Goal: Information Seeking & Learning: Learn about a topic

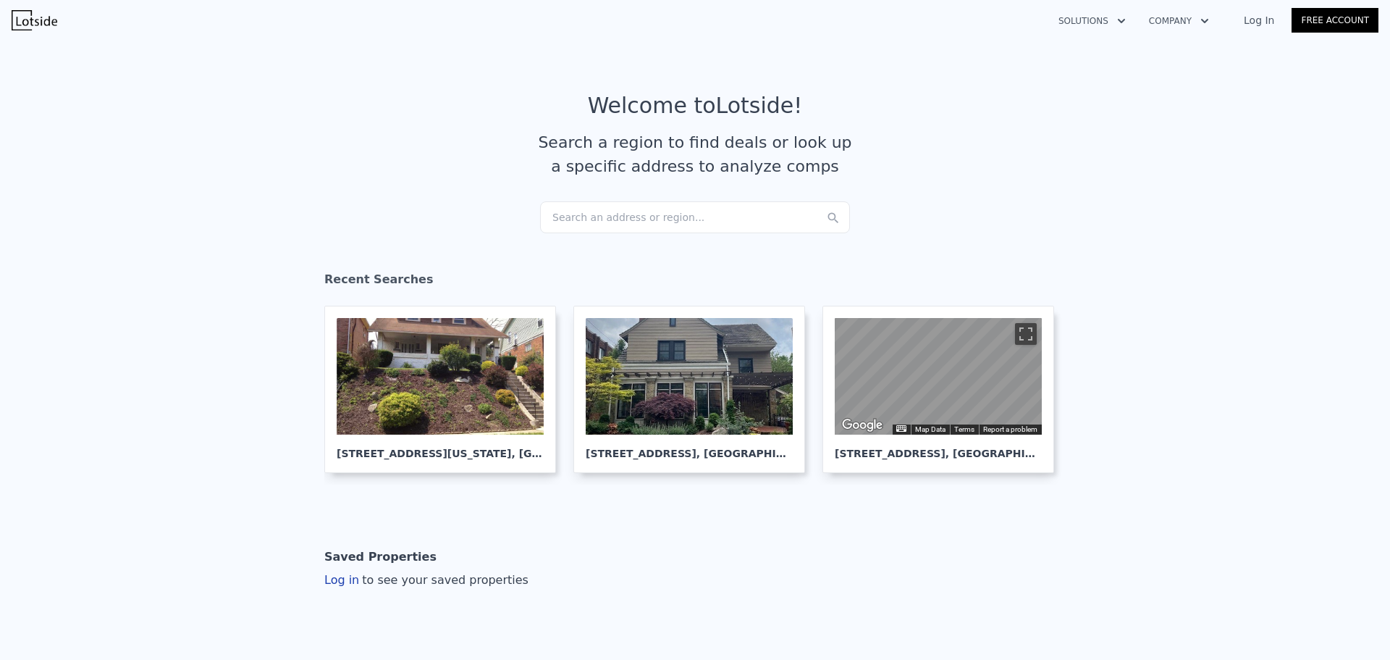
click at [606, 218] on div "Search an address or region..." at bounding box center [695, 217] width 310 height 32
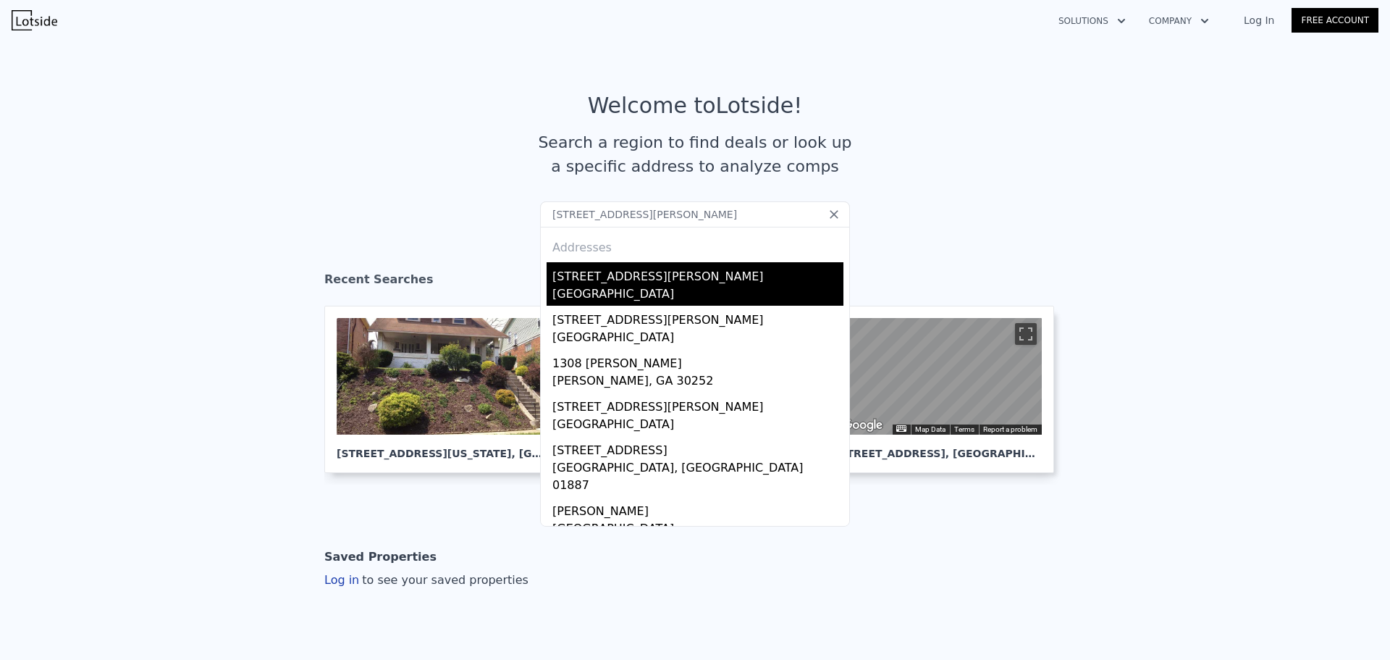
type input "[STREET_ADDRESS][PERSON_NAME]"
click at [594, 286] on div "[GEOGRAPHIC_DATA]" at bounding box center [697, 295] width 291 height 20
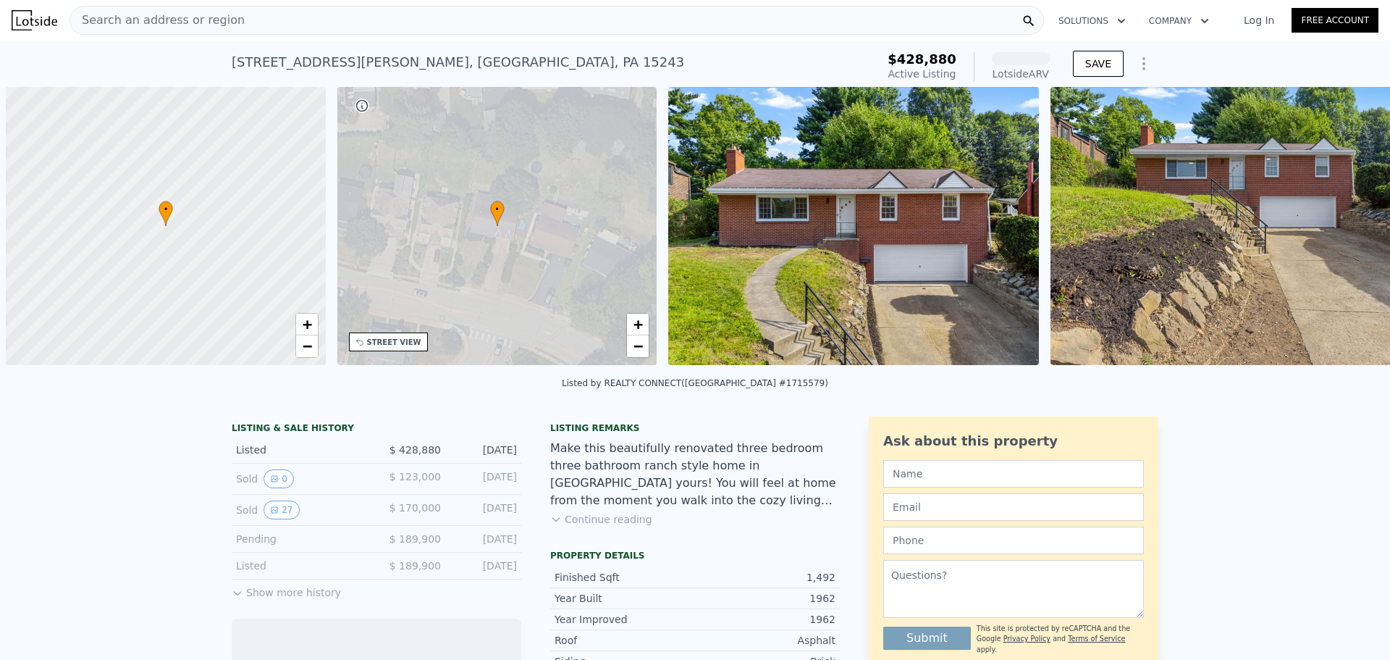
scroll to position [0, 6]
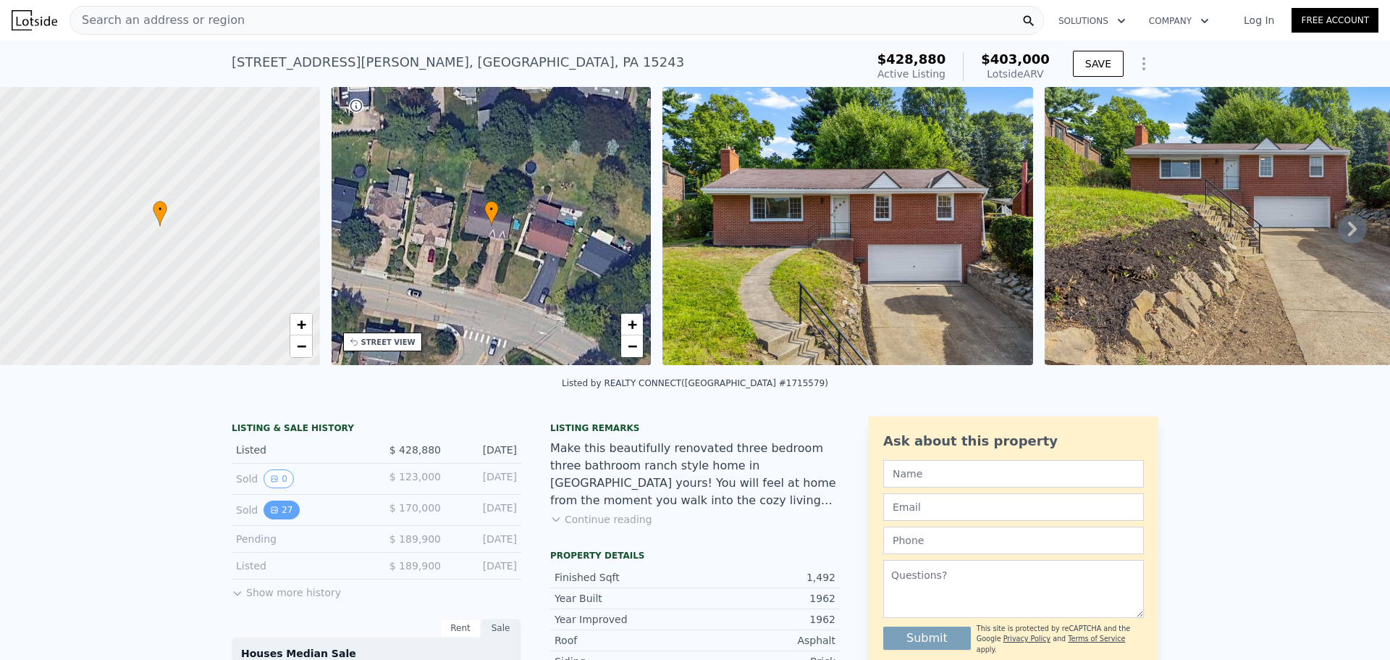
click at [274, 518] on button "27" at bounding box center [281, 509] width 35 height 19
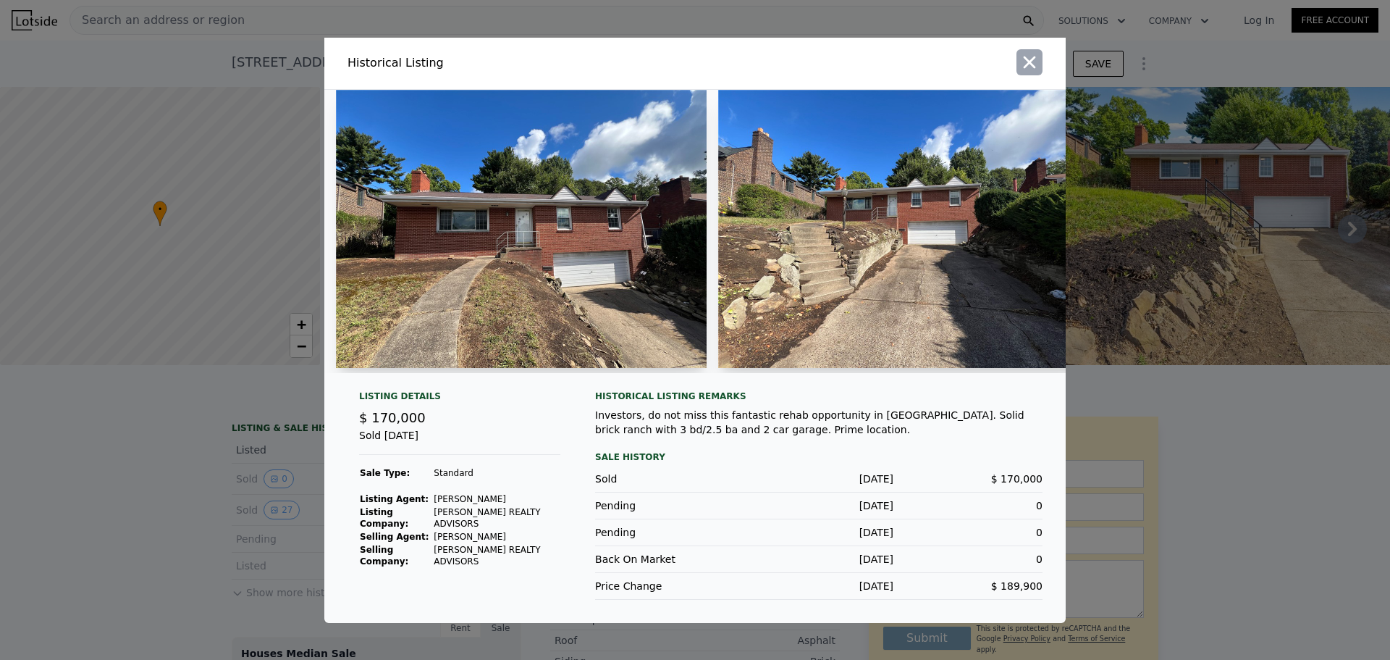
click at [1033, 56] on icon "button" at bounding box center [1030, 62] width 12 height 12
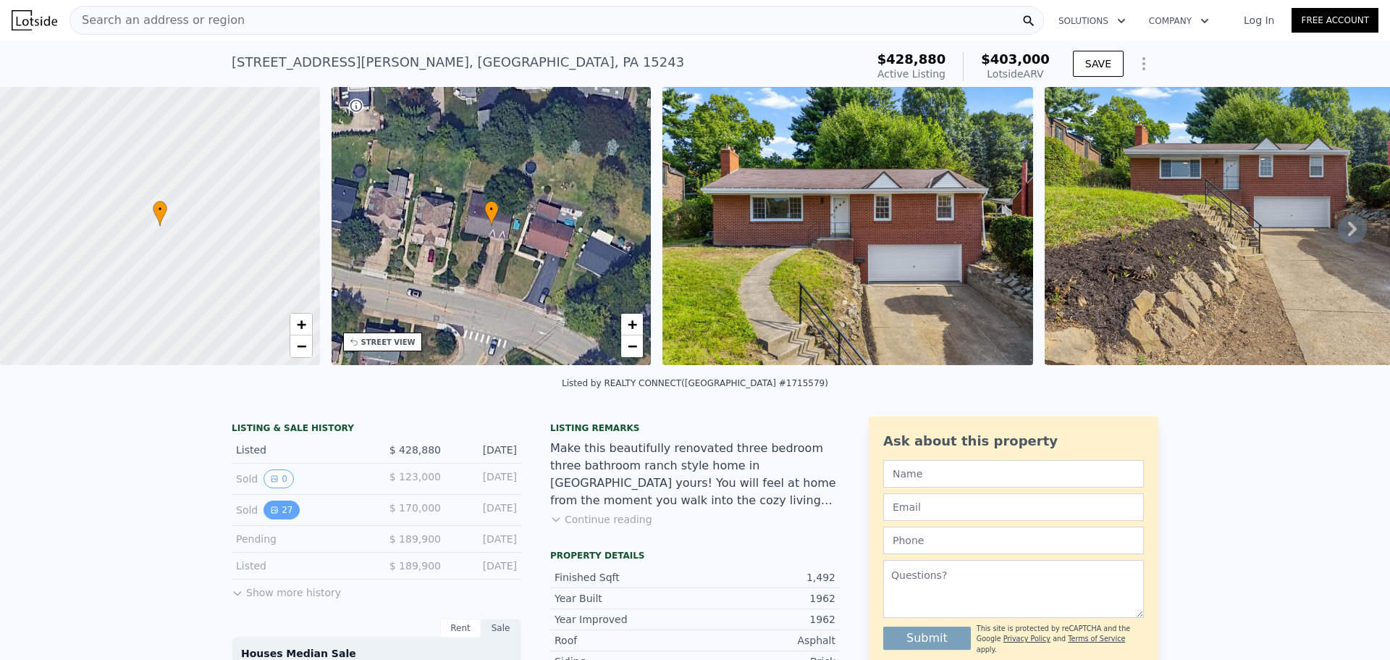
click at [272, 513] on icon "View historical data" at bounding box center [275, 510] width 6 height 6
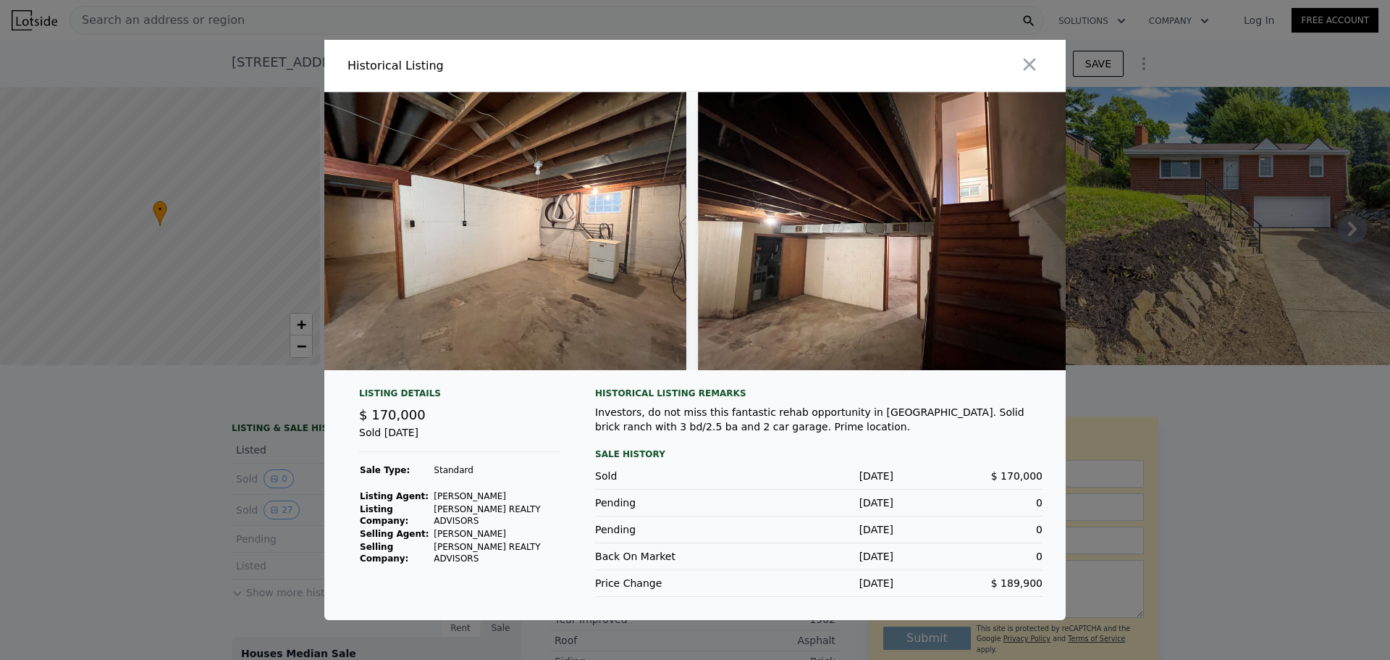
scroll to position [0, 9604]
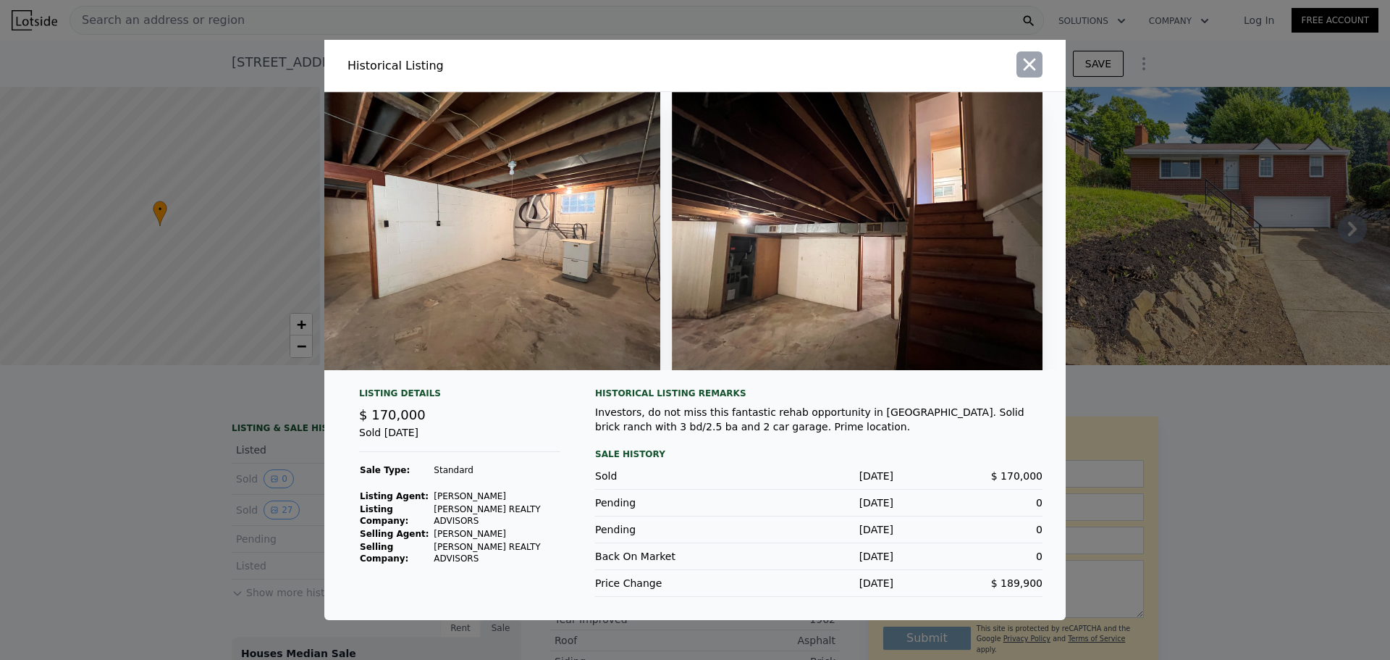
click at [1031, 59] on icon "button" at bounding box center [1030, 65] width 12 height 12
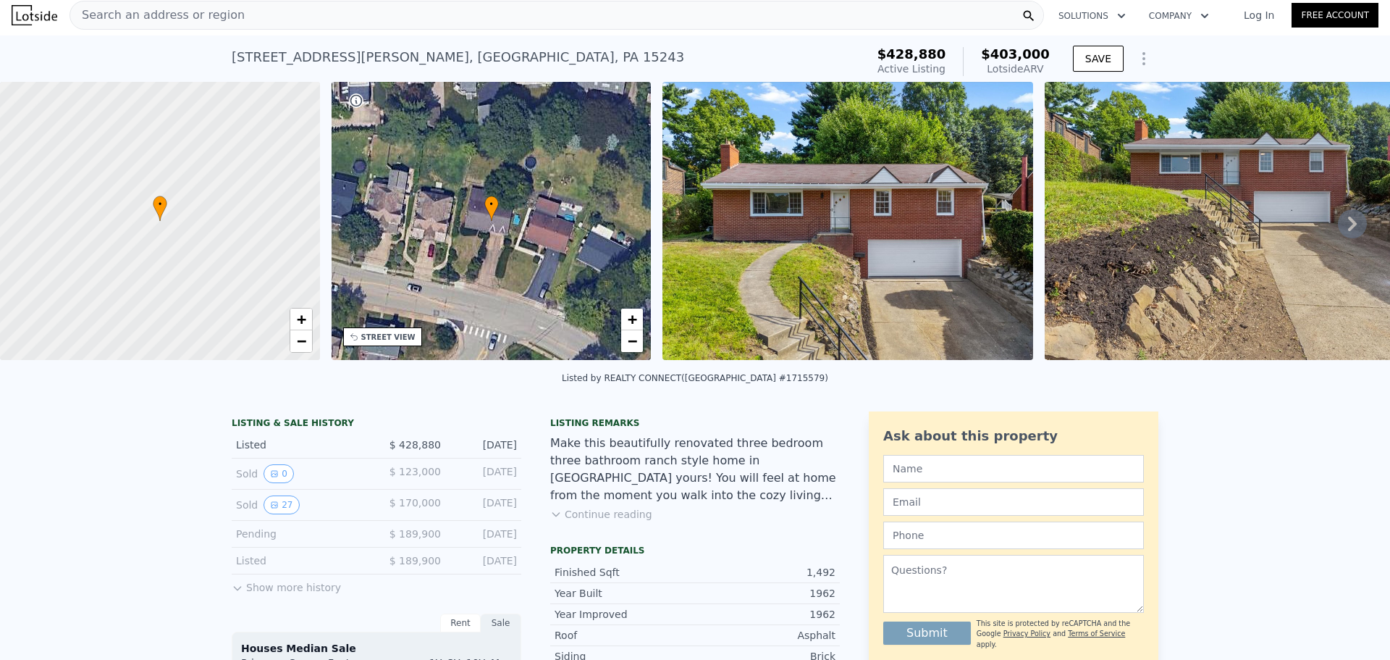
scroll to position [0, 0]
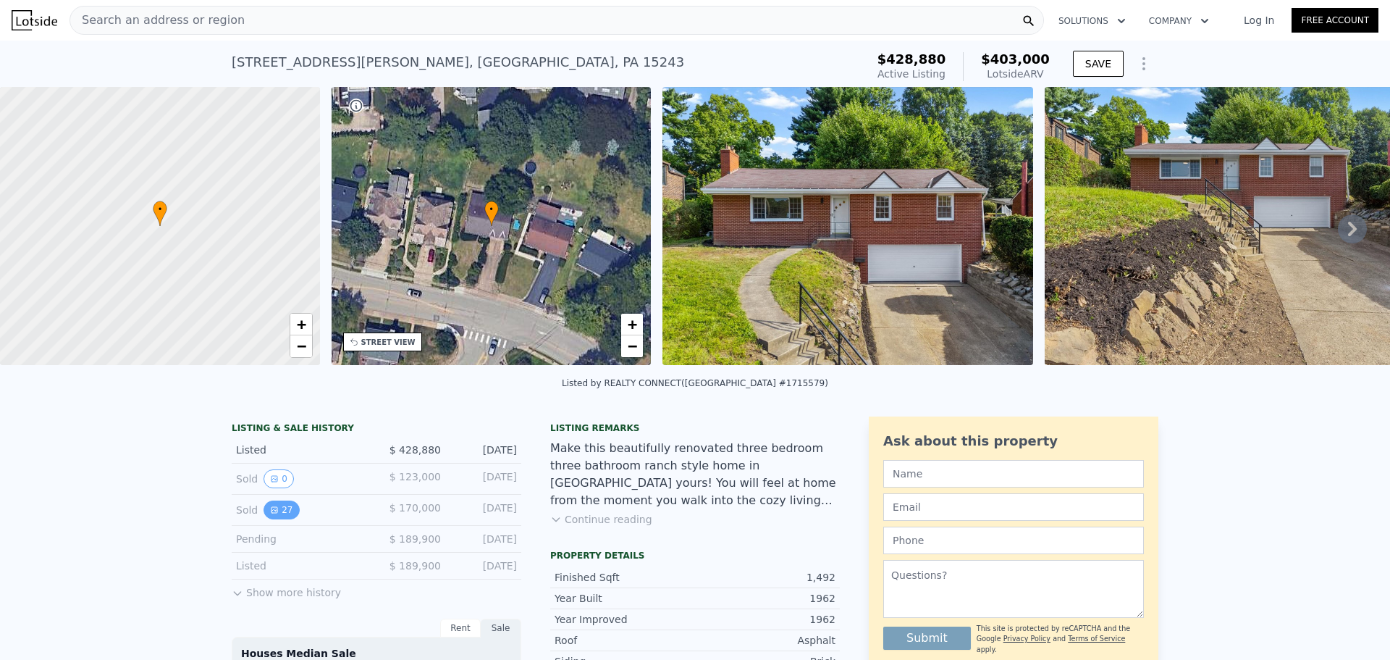
click at [270, 514] on icon "View historical data" at bounding box center [274, 509] width 9 height 9
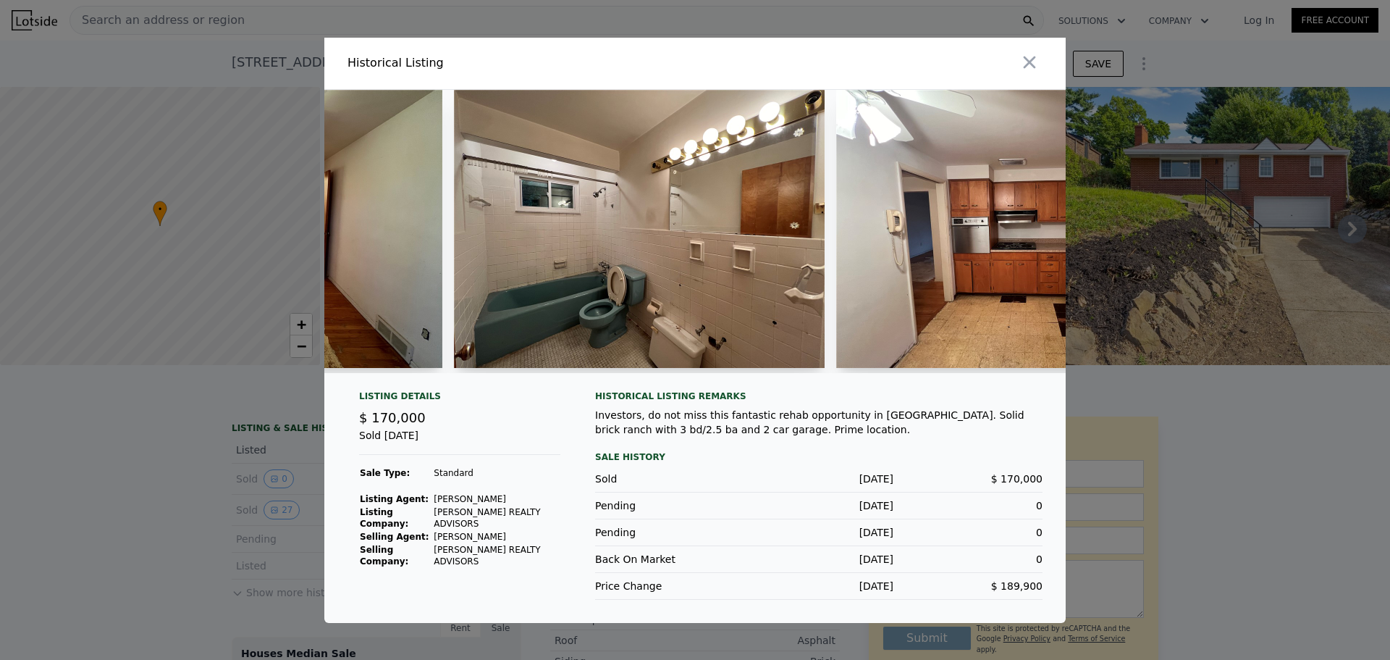
scroll to position [0, 3331]
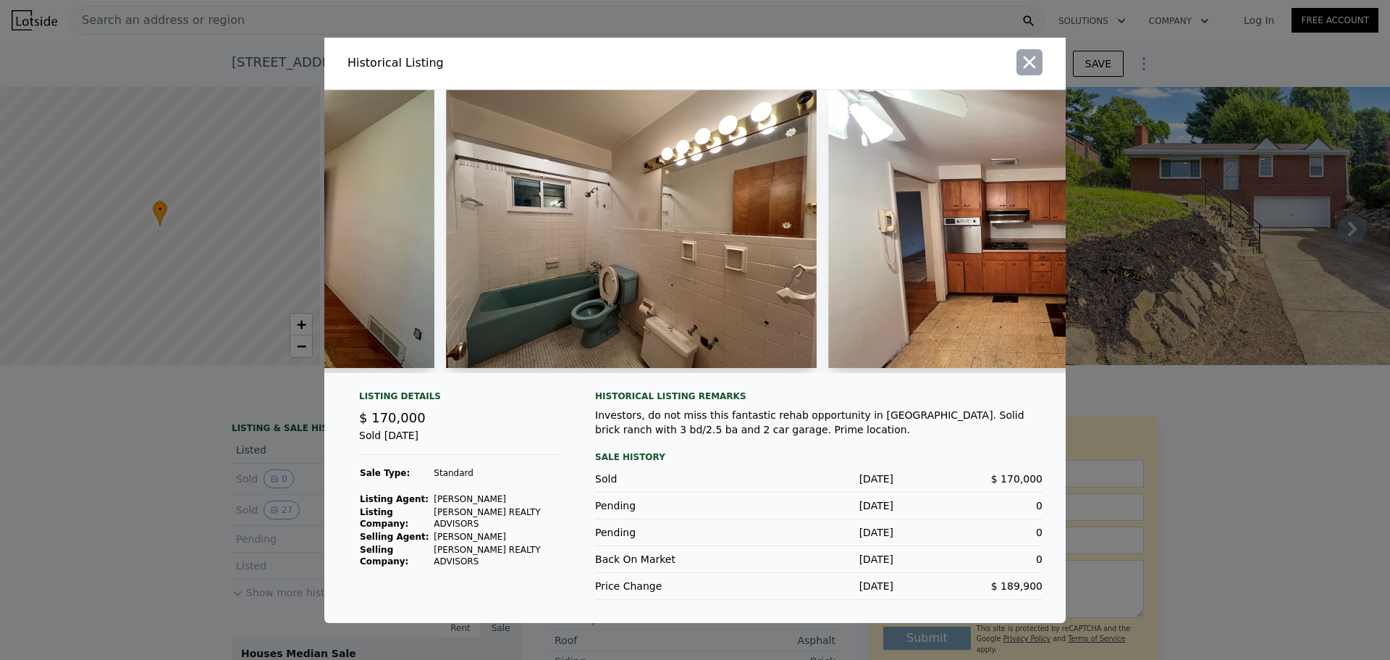
click at [1026, 55] on icon "button" at bounding box center [1029, 62] width 20 height 20
